Goal: Navigation & Orientation: Go to known website

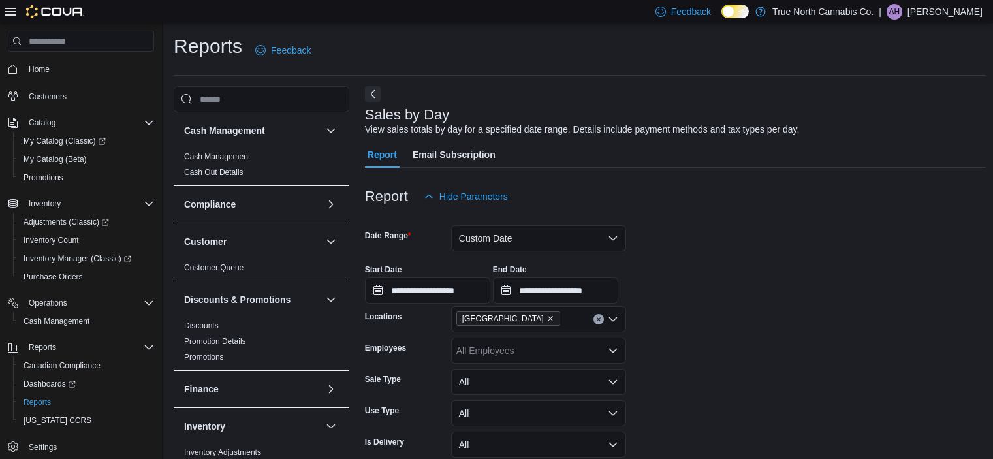
scroll to position [279, 0]
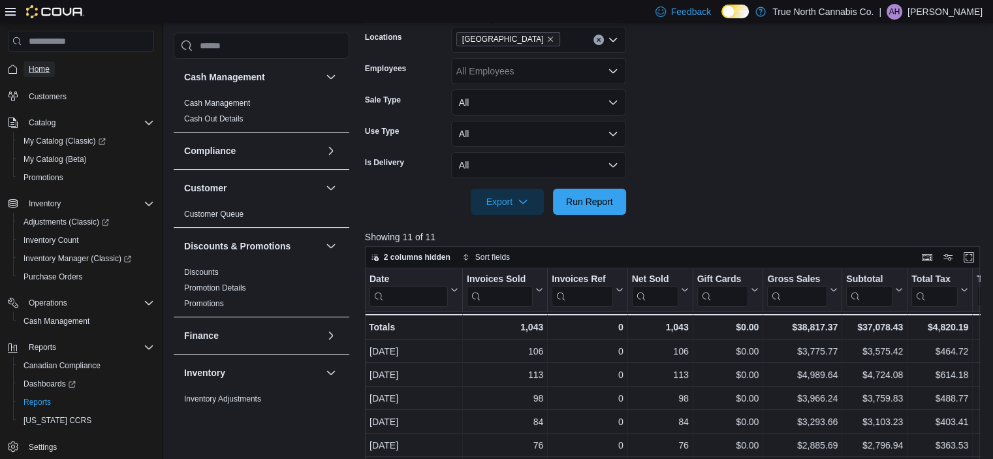
click at [52, 65] on link "Home" at bounding box center [39, 69] width 31 height 16
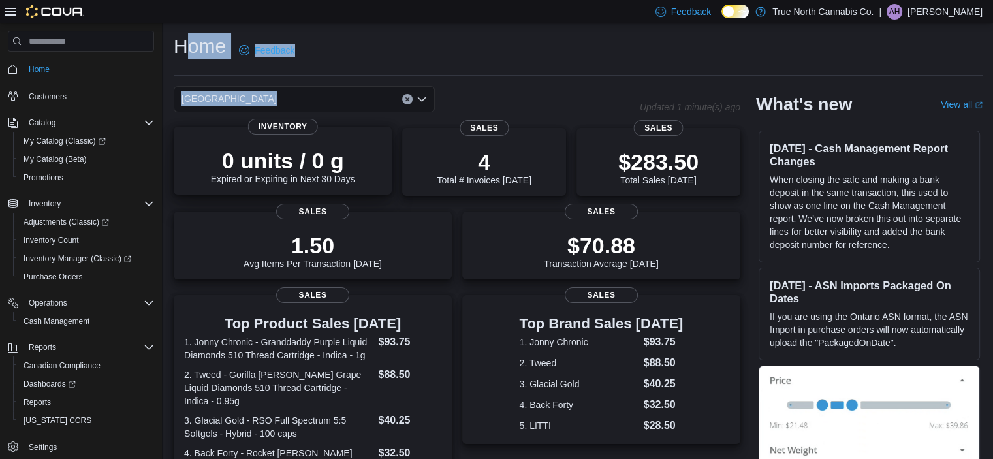
drag, startPoint x: 186, startPoint y: 47, endPoint x: 338, endPoint y: 178, distance: 200.9
click at [338, 178] on div "Home Feedback Ottawa Updated 1 minute(s) ago 0 units / 0 g Expired or Expiring …" at bounding box center [578, 414] width 830 height 783
